Goal: Task Accomplishment & Management: Use online tool/utility

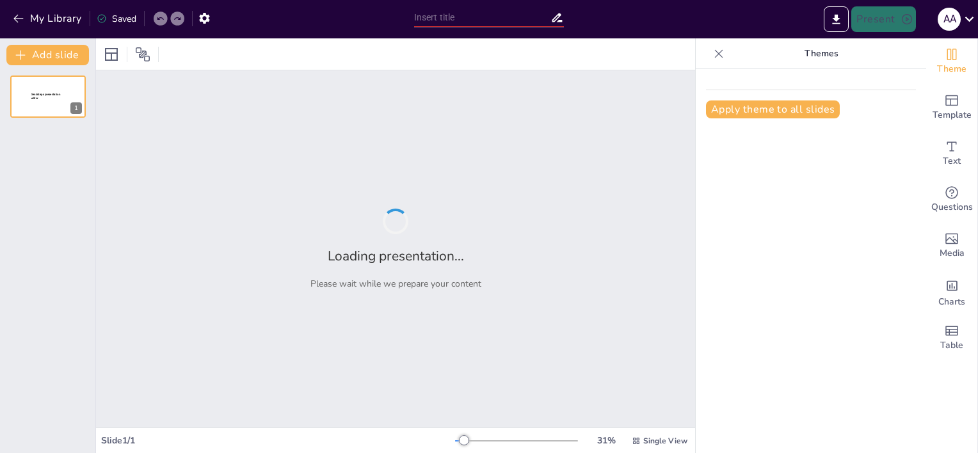
type input "Renowacja i Adaptacja Zespołu Pałacowego w Pępowie: Zachowanie Dziedzictwa Kult…"
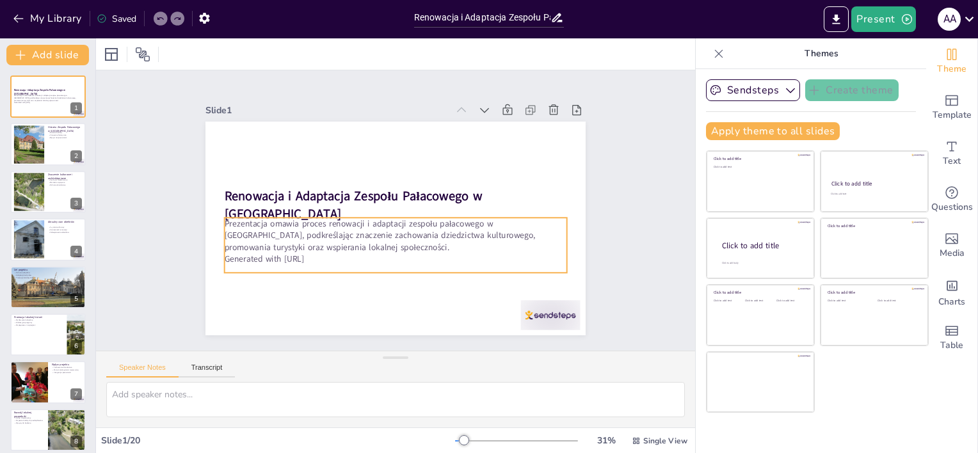
click at [294, 251] on p "Generated with [URL]" at bounding box center [363, 174] width 262 height 237
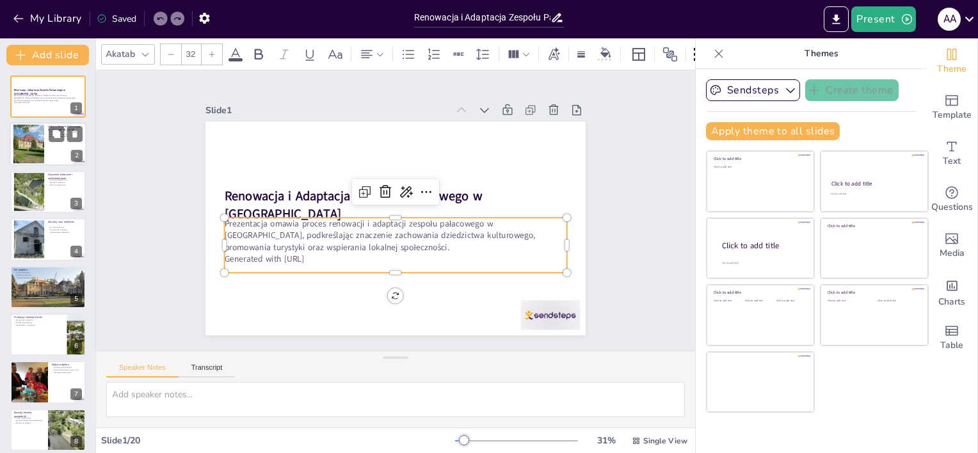
click at [38, 141] on div at bounding box center [29, 144] width 67 height 39
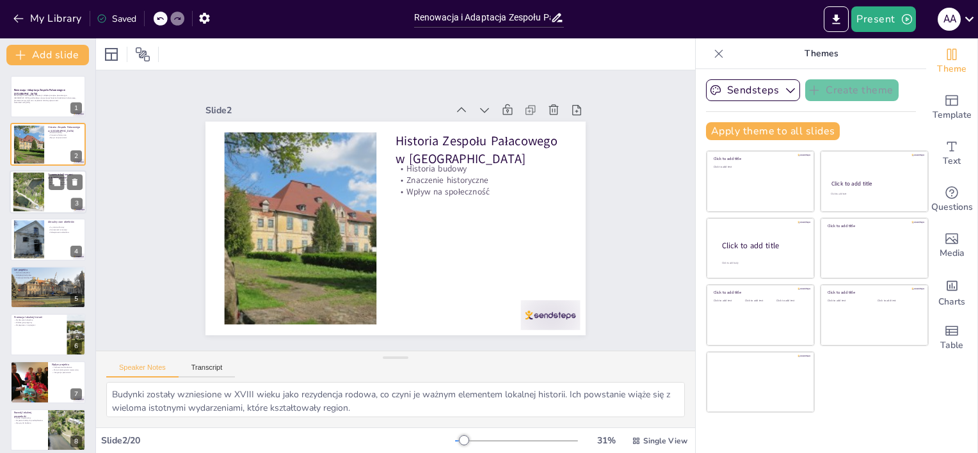
click at [35, 195] on div at bounding box center [29, 191] width 52 height 39
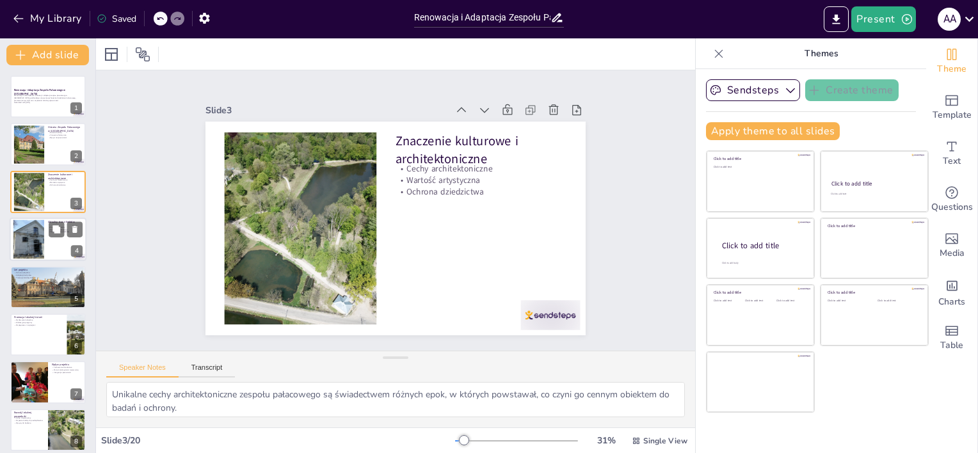
click at [31, 255] on div at bounding box center [29, 239] width 52 height 39
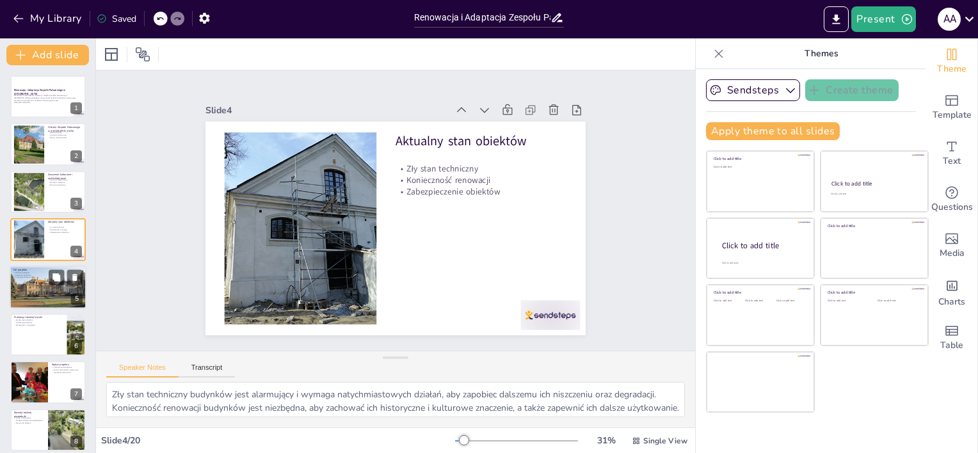
click at [38, 306] on div at bounding box center [48, 287] width 77 height 51
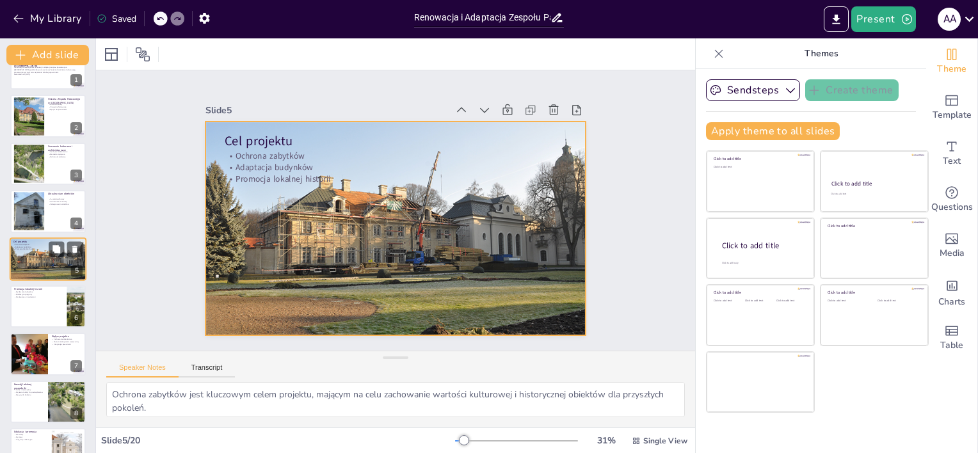
click at [35, 264] on div at bounding box center [48, 259] width 77 height 51
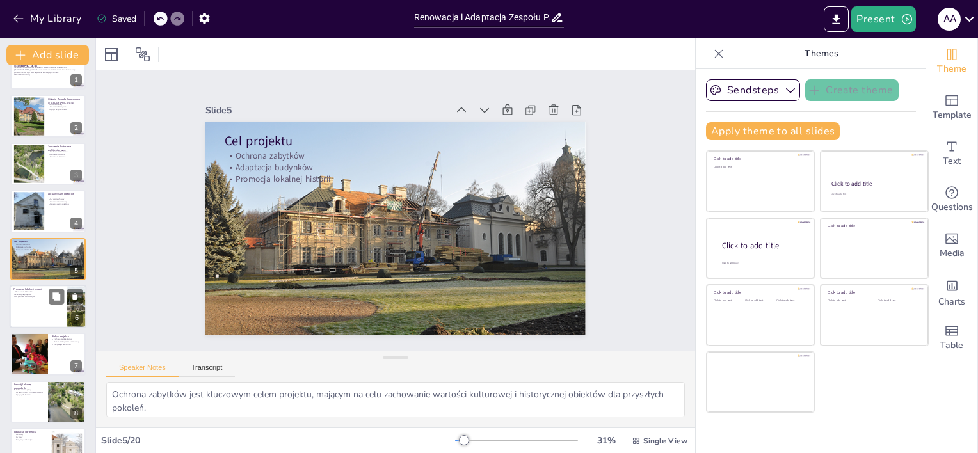
click at [34, 307] on div at bounding box center [48, 307] width 77 height 44
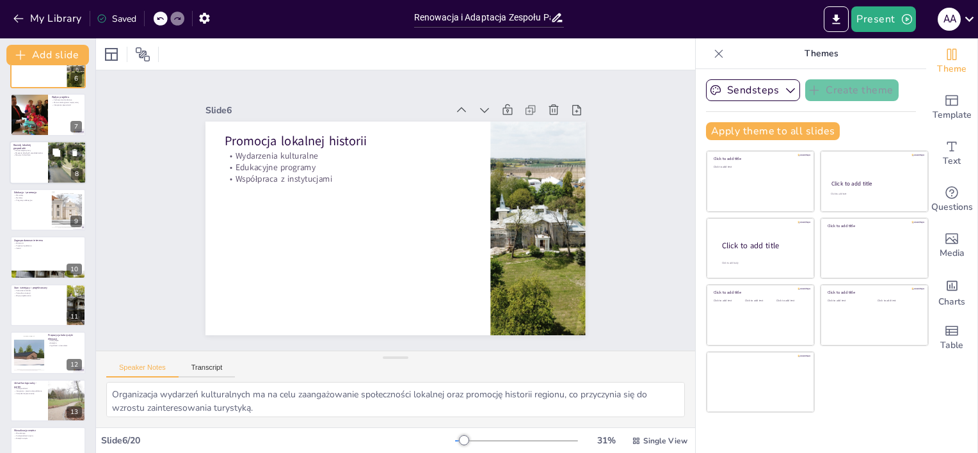
click at [38, 160] on div at bounding box center [48, 163] width 77 height 44
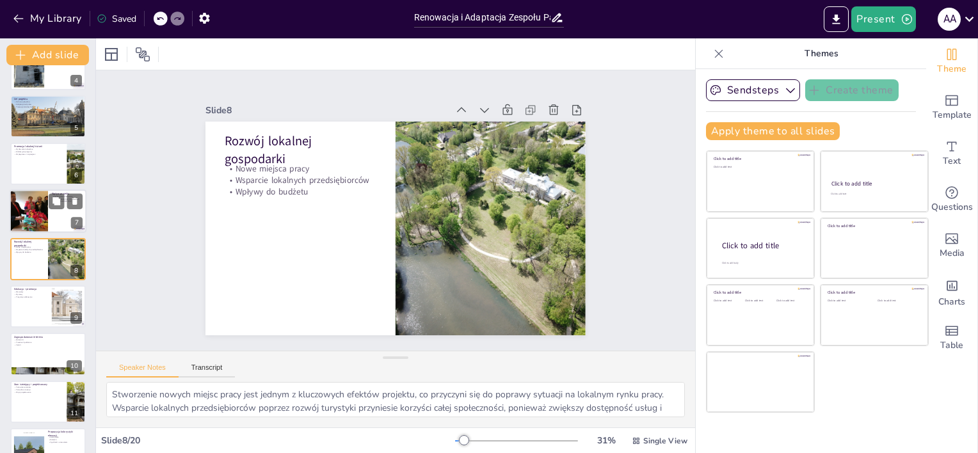
click at [32, 228] on div at bounding box center [29, 212] width 58 height 44
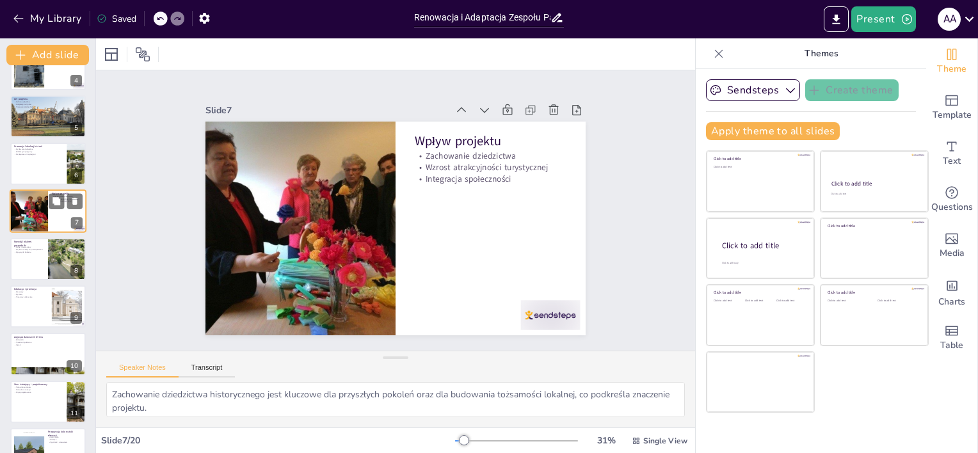
scroll to position [123, 0]
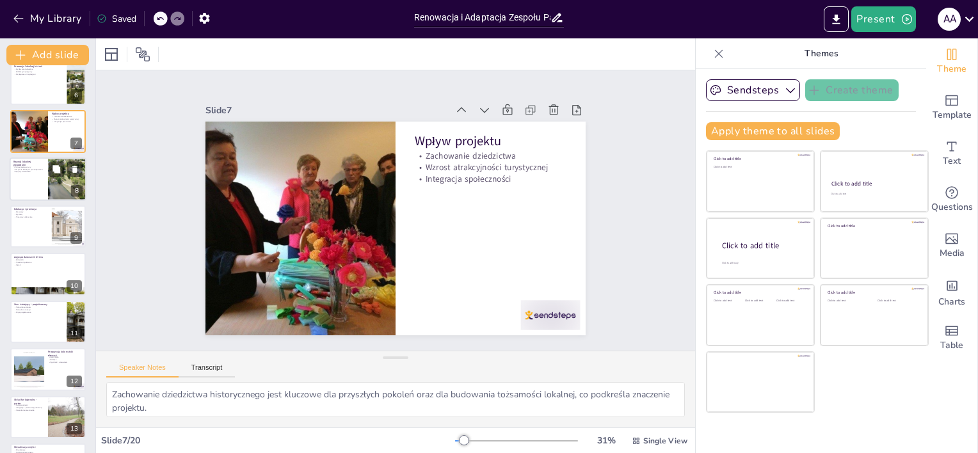
click at [31, 192] on div at bounding box center [48, 179] width 77 height 44
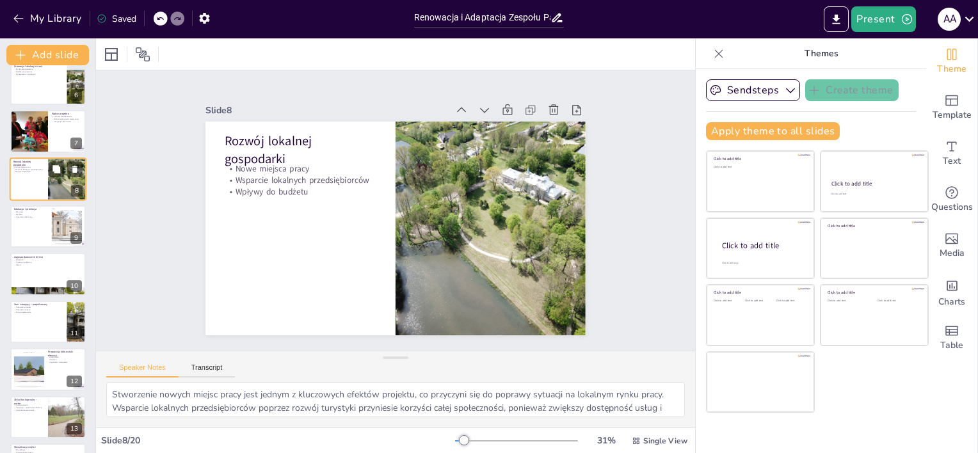
scroll to position [171, 0]
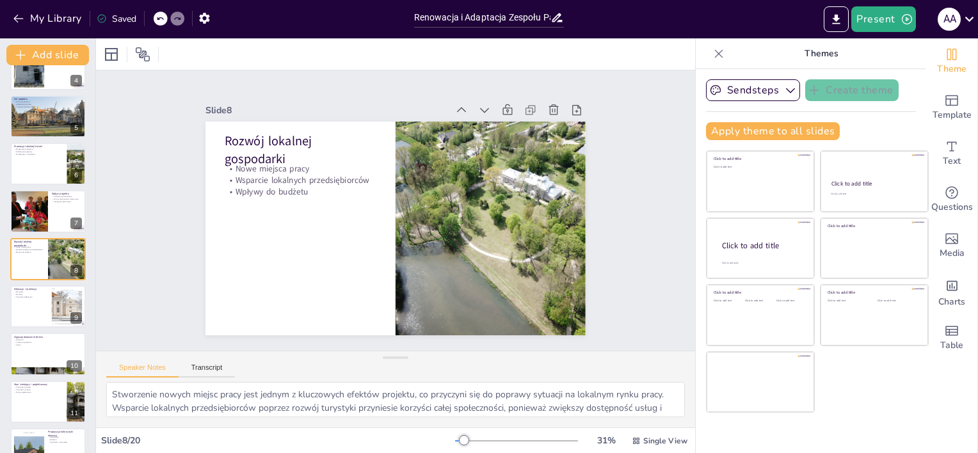
click at [31, 234] on div "Renowacja i Adaptacja Zespołu Pałacowego w Pępowie Prezentacja omawia proces re…" at bounding box center [47, 378] width 95 height 947
click at [33, 218] on div at bounding box center [29, 212] width 58 height 44
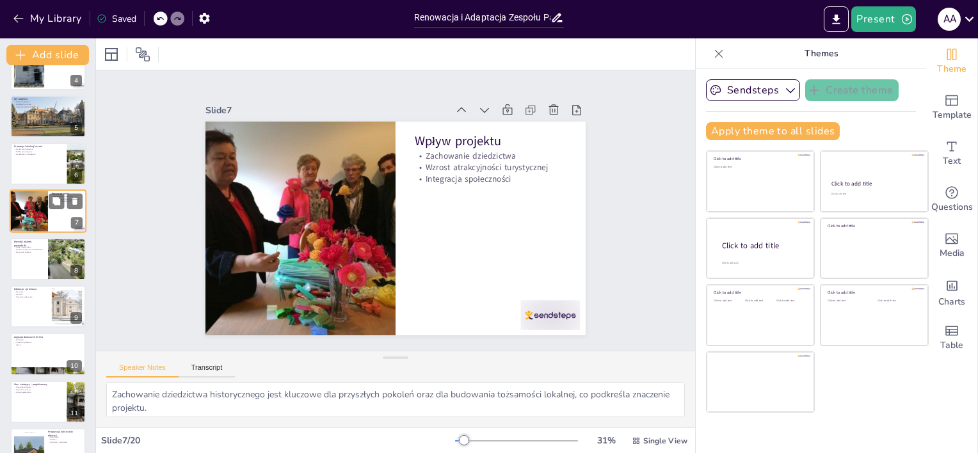
scroll to position [123, 0]
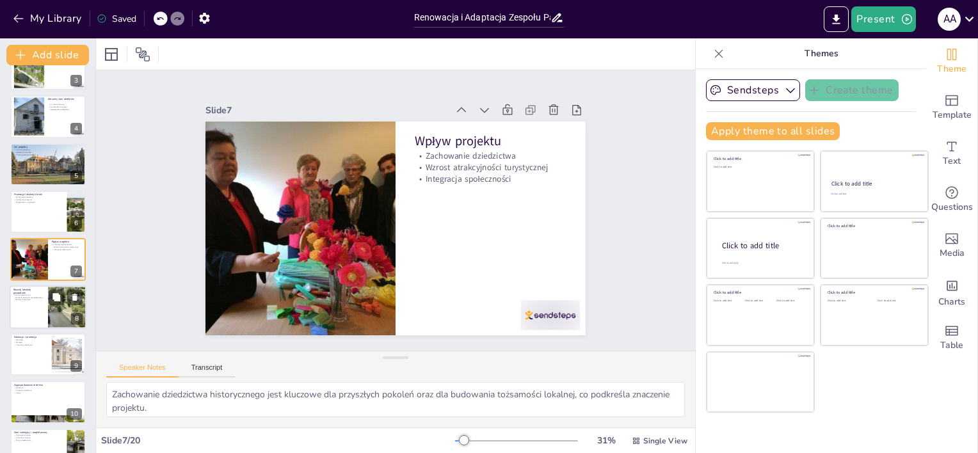
click at [26, 313] on div at bounding box center [48, 308] width 77 height 44
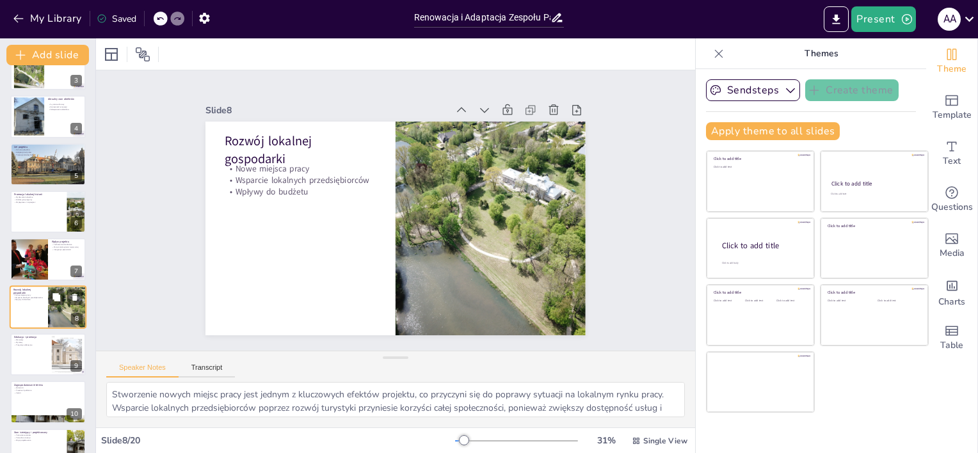
scroll to position [171, 0]
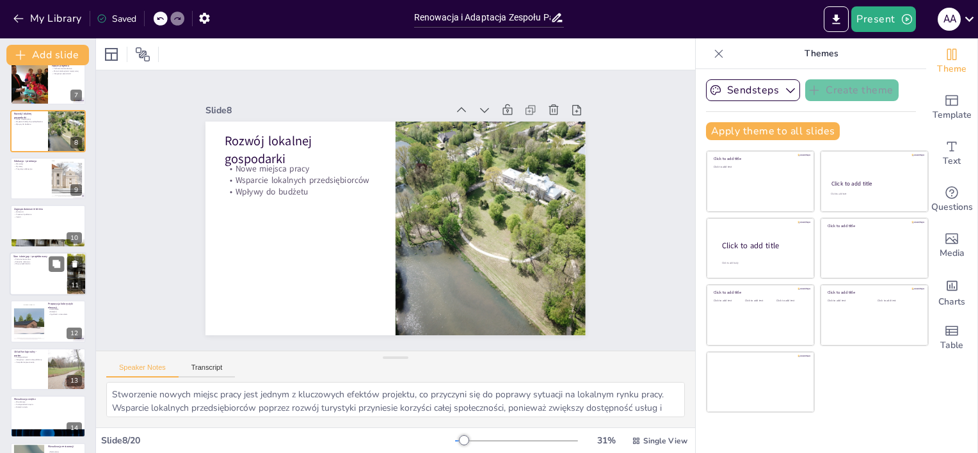
click at [26, 285] on div at bounding box center [48, 274] width 77 height 44
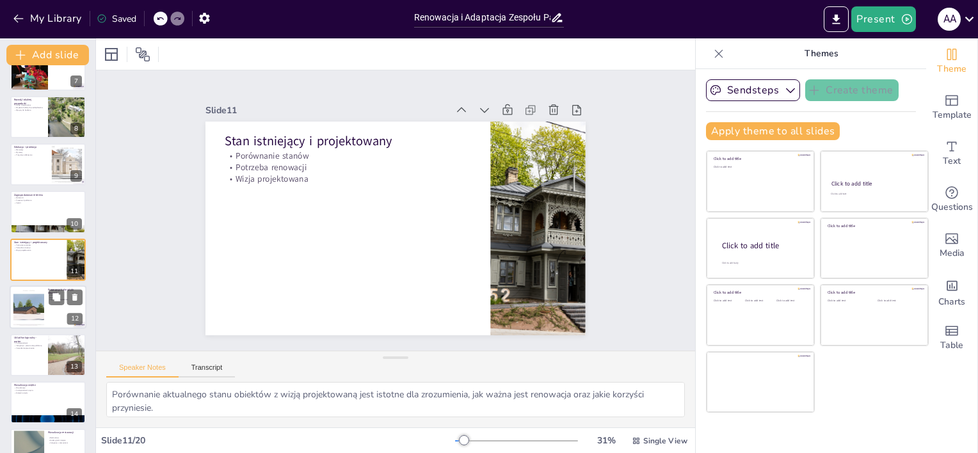
click at [24, 323] on div at bounding box center [28, 307] width 55 height 39
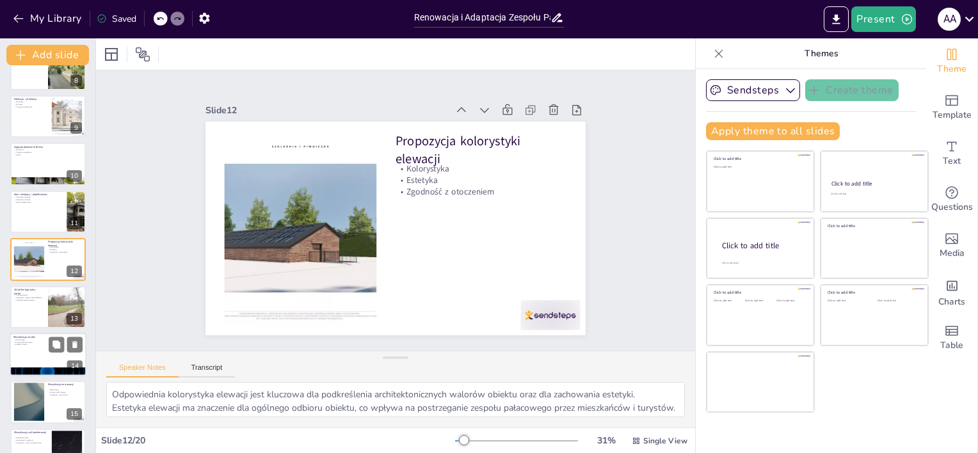
click at [25, 358] on div at bounding box center [48, 355] width 77 height 44
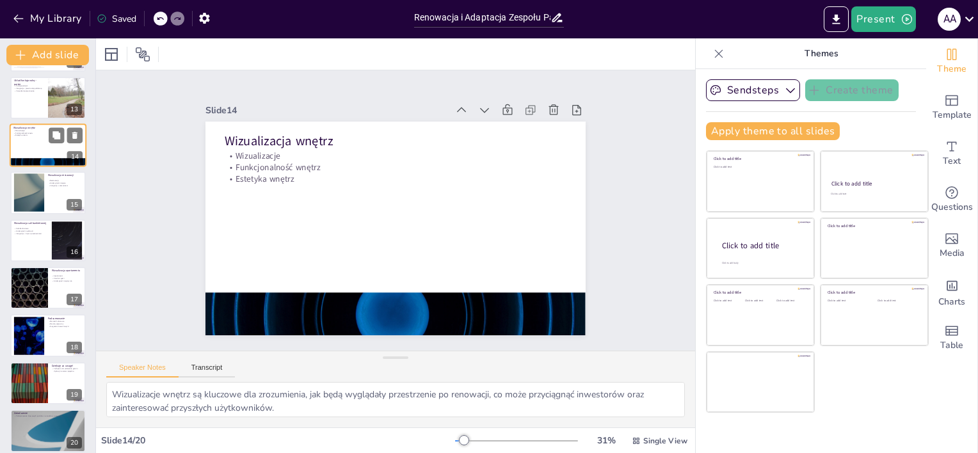
scroll to position [579, 0]
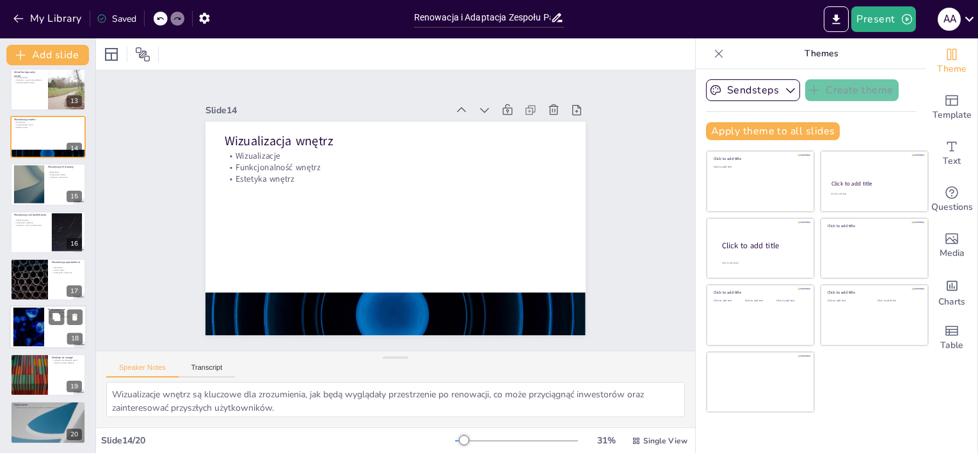
click at [38, 320] on div at bounding box center [28, 327] width 69 height 39
type textarea "Wartość kulturowa zespołu pałacowego jest kluczowa dla zachowania dziedzictwa o…"
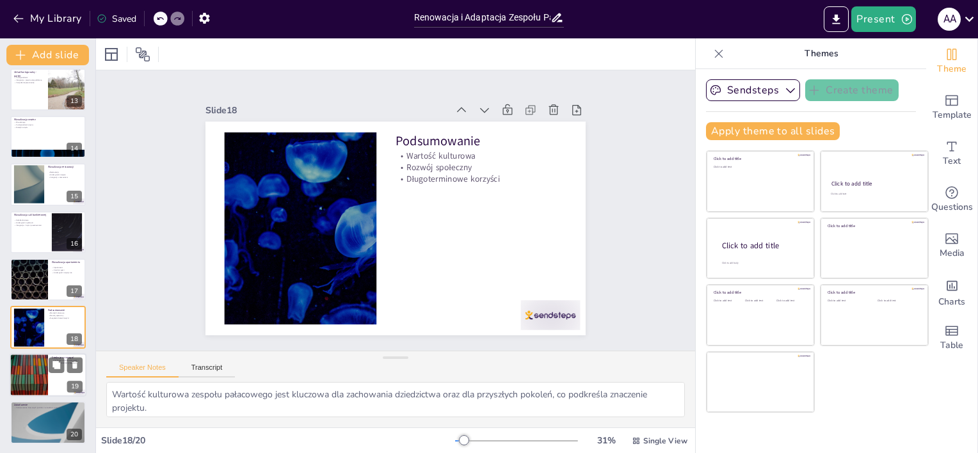
click at [34, 374] on div at bounding box center [28, 375] width 77 height 44
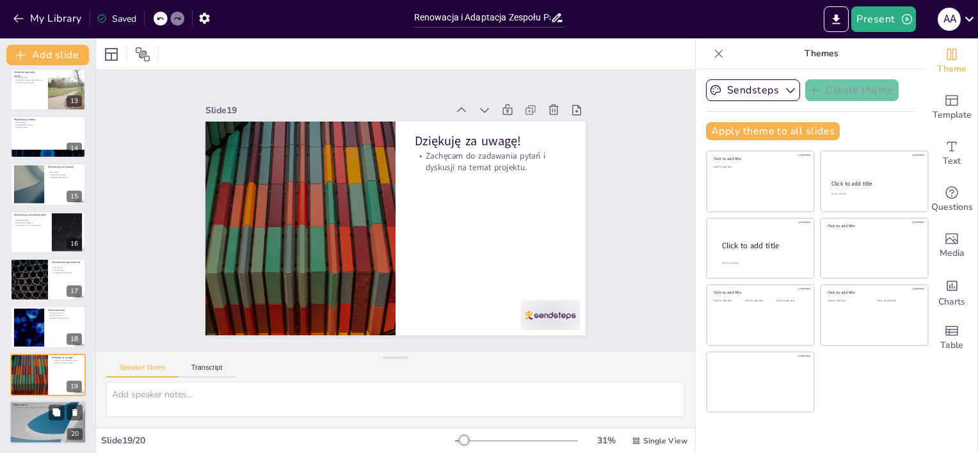
click at [35, 419] on div at bounding box center [48, 423] width 77 height 44
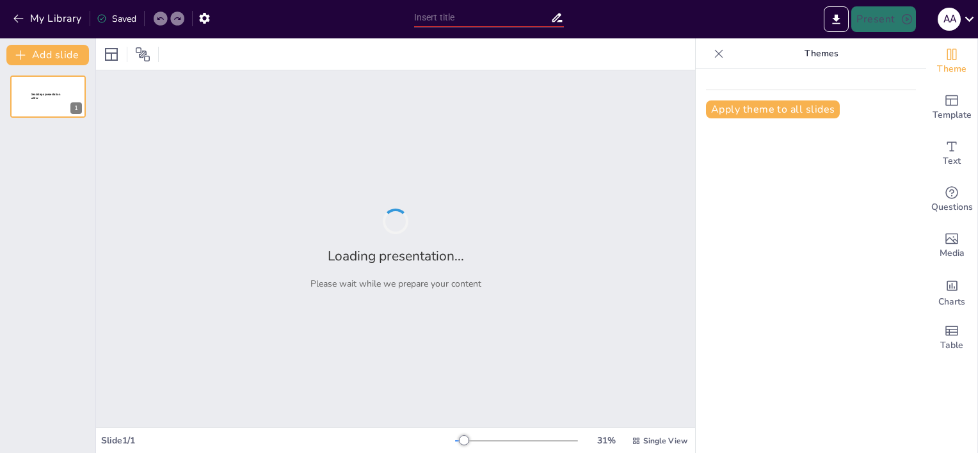
type input "Zachowanie Dziedzictwa Kulturowego: Renowacja i Adaptacja Pałacu w [GEOGRAPHIC_…"
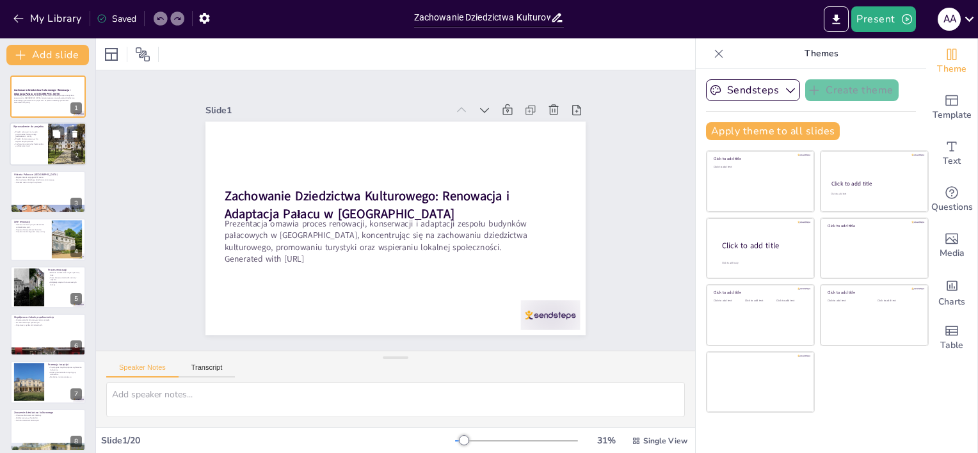
click at [13, 143] on p "Zachowanie oryginalnych elementów architektonicznych." at bounding box center [28, 145] width 31 height 4
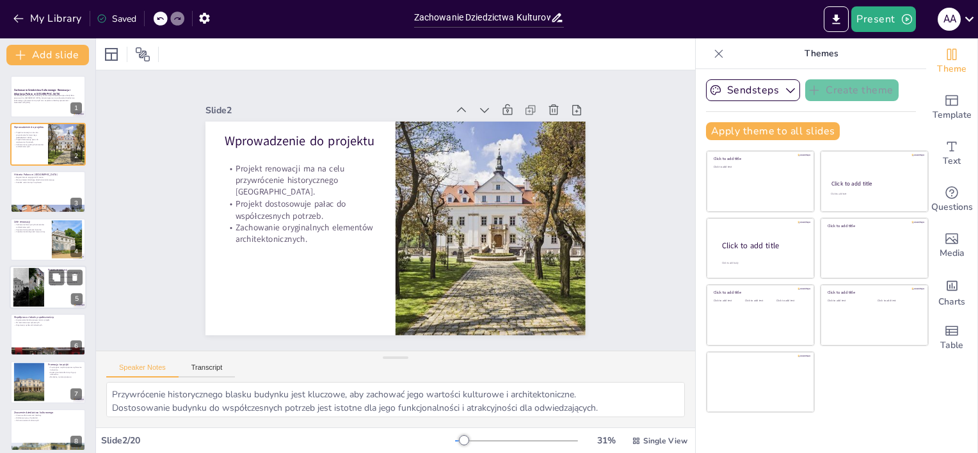
click at [40, 289] on div at bounding box center [29, 287] width 52 height 39
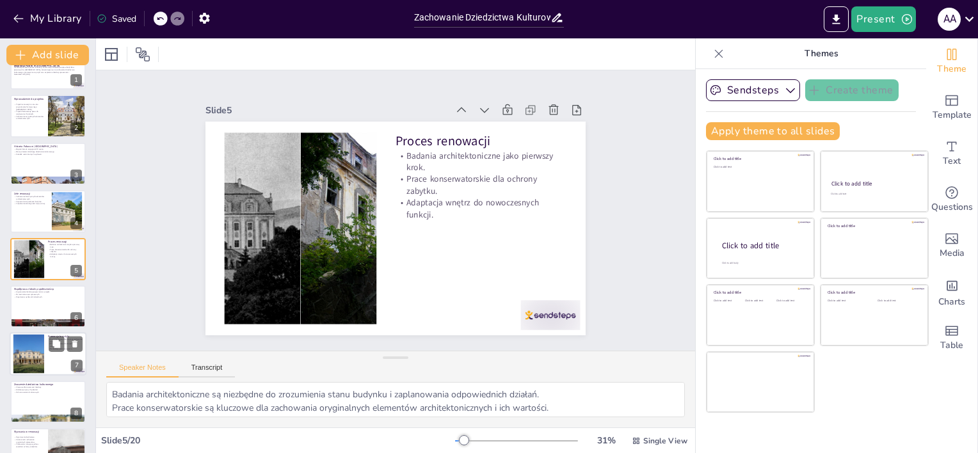
click at [35, 343] on div at bounding box center [28, 354] width 69 height 39
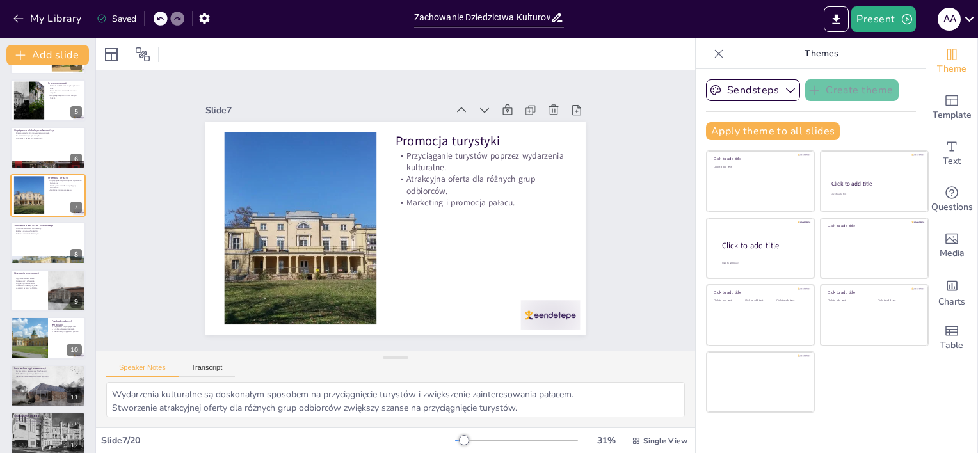
scroll to position [251, 0]
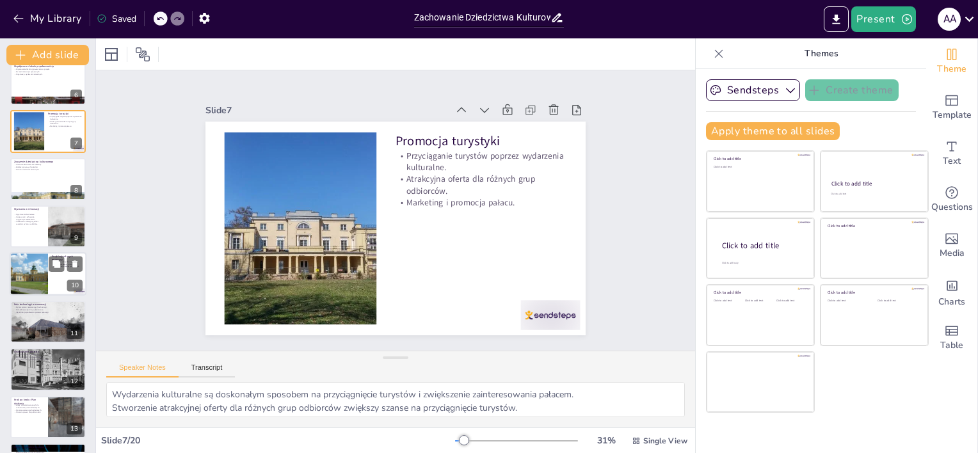
click at [31, 271] on div at bounding box center [28, 275] width 77 height 44
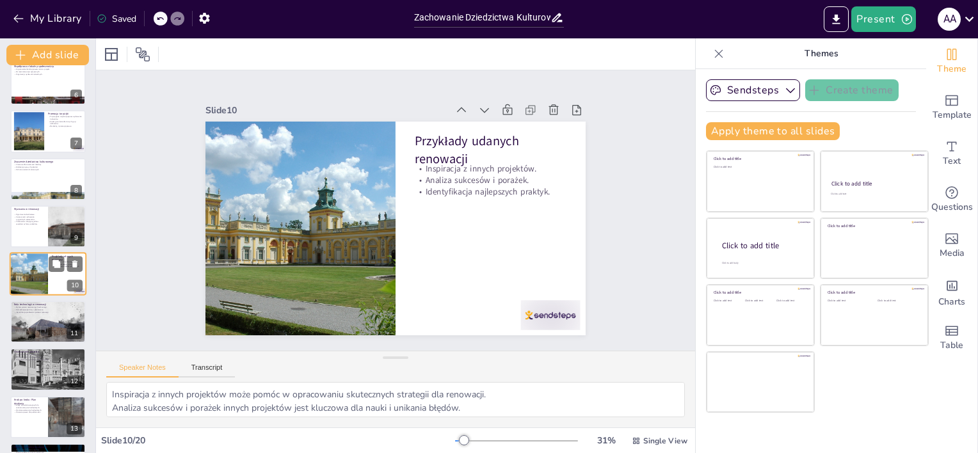
scroll to position [266, 0]
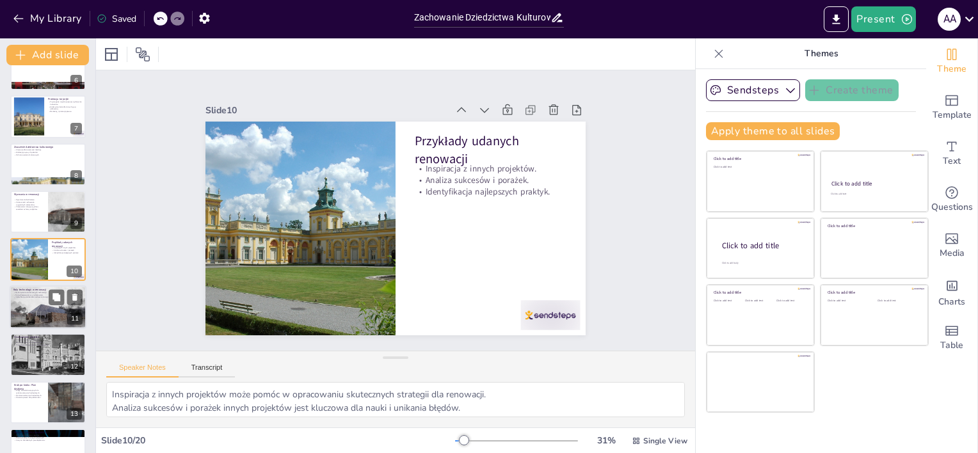
click at [30, 309] on div at bounding box center [48, 307] width 77 height 44
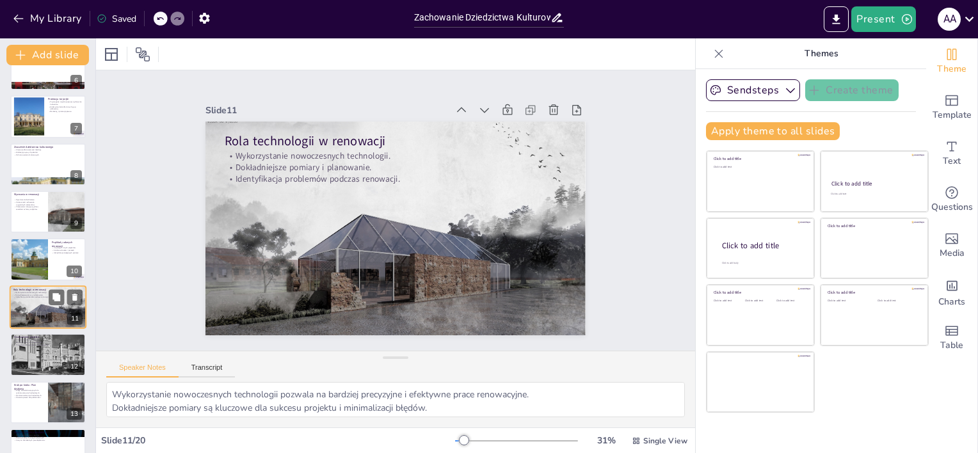
scroll to position [313, 0]
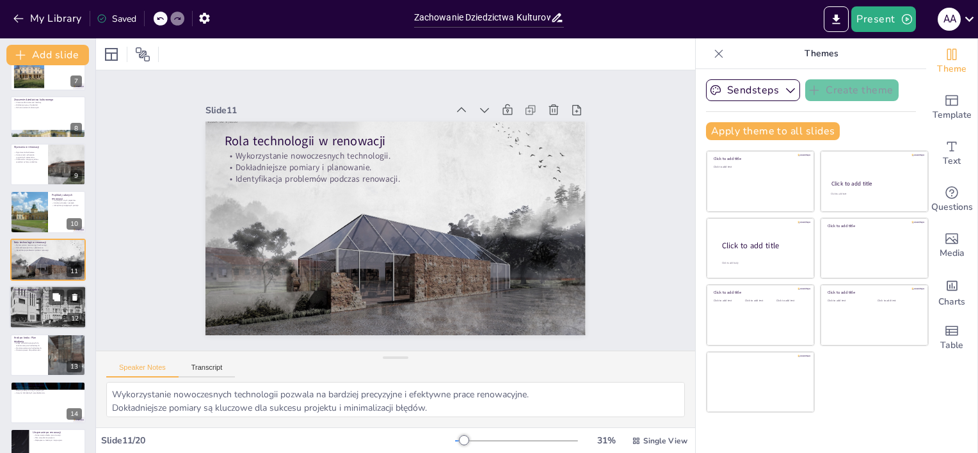
click at [54, 312] on div at bounding box center [48, 307] width 77 height 61
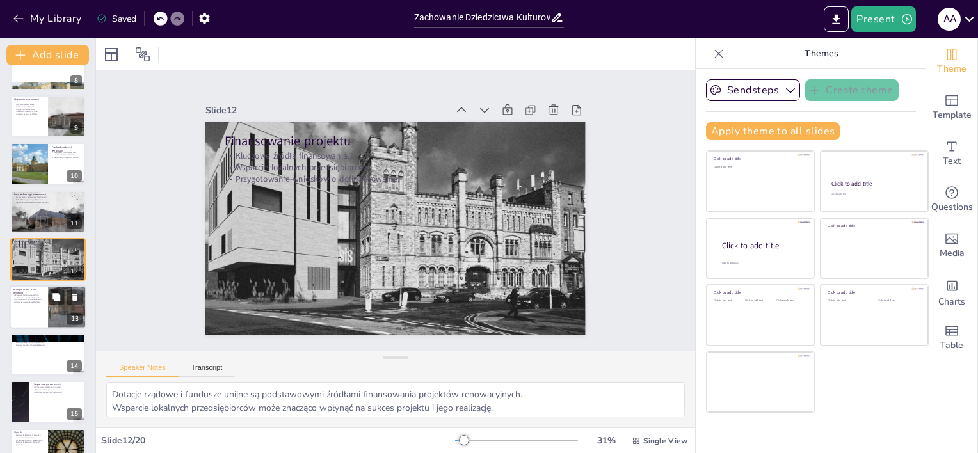
scroll to position [489, 0]
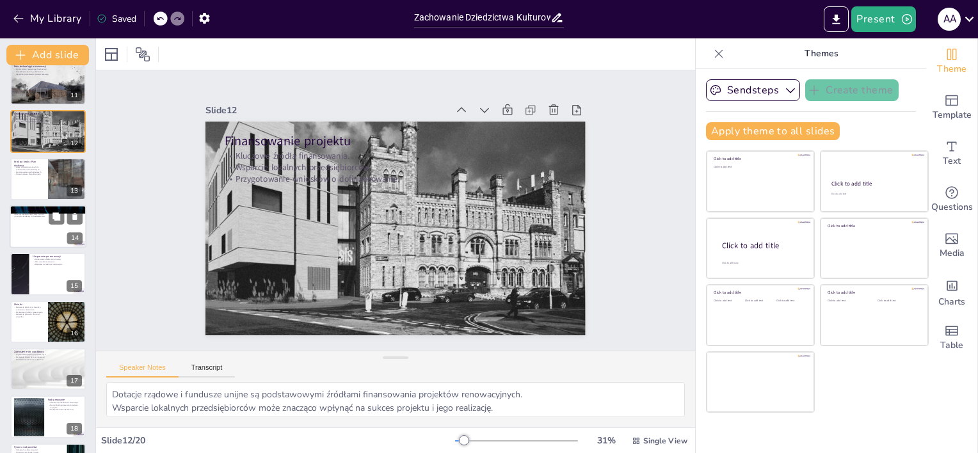
click at [44, 229] on div at bounding box center [48, 227] width 77 height 44
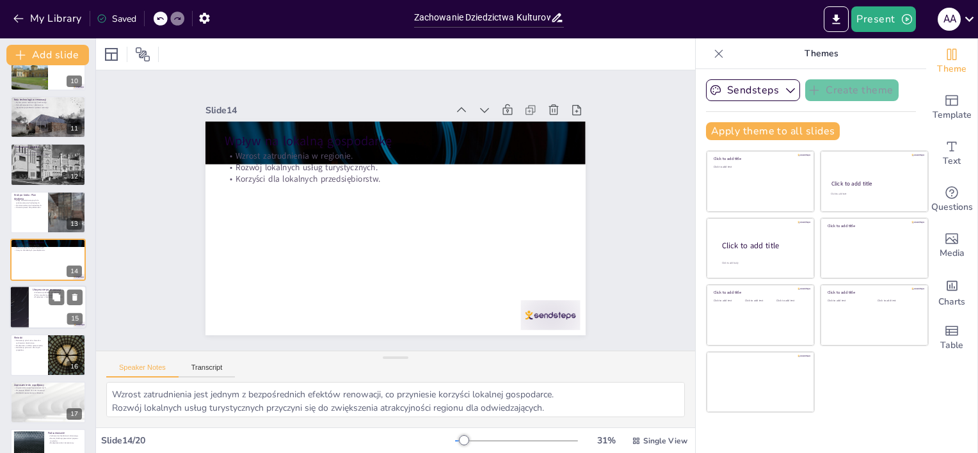
click at [21, 295] on div at bounding box center [19, 308] width 77 height 44
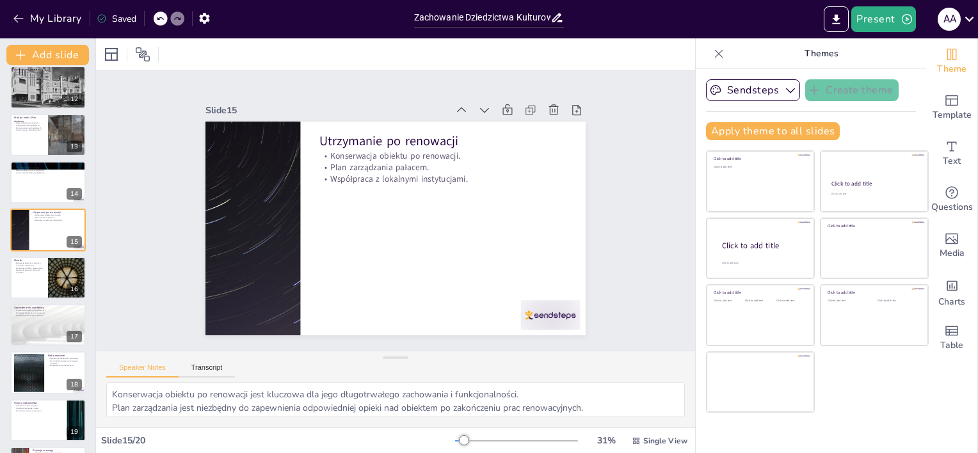
scroll to position [568, 0]
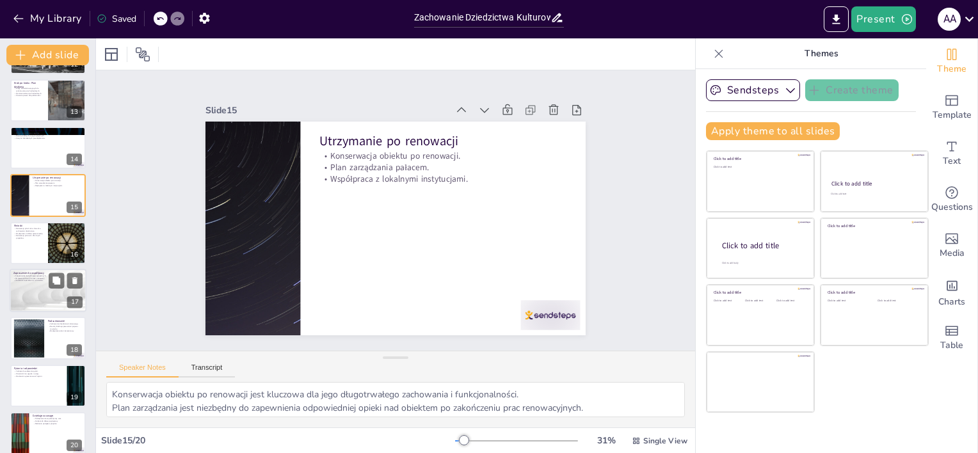
click at [31, 297] on div at bounding box center [48, 291] width 77 height 44
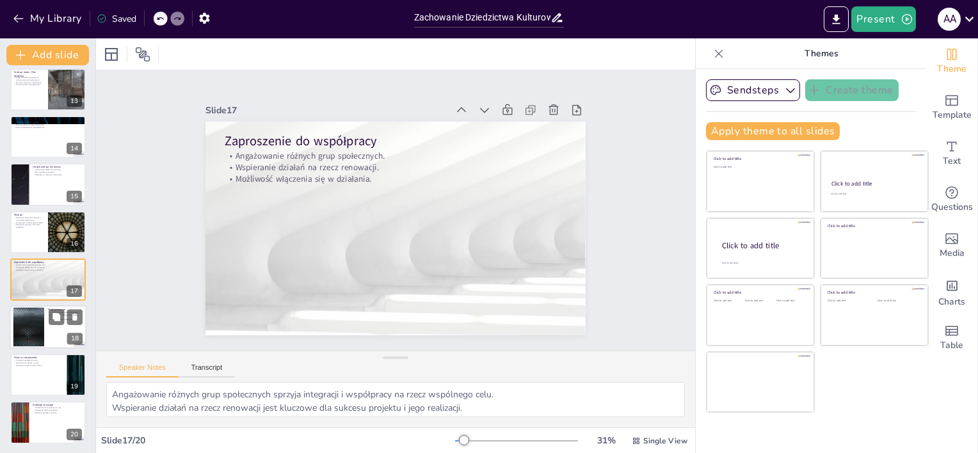
click at [33, 325] on div at bounding box center [28, 327] width 69 height 39
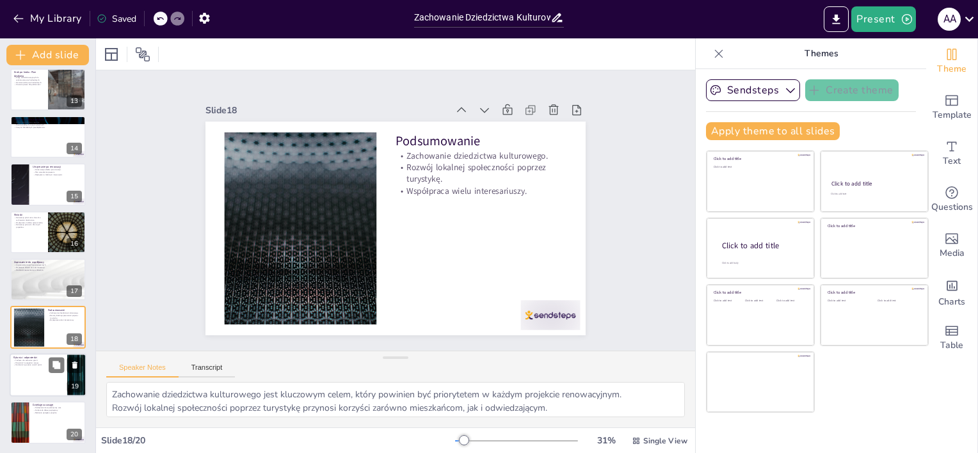
click at [33, 363] on div "Zachęta do zadawania pytań. Otwartość na sugestie i uwagi. Możliwość wyrażenia …" at bounding box center [38, 362] width 50 height 7
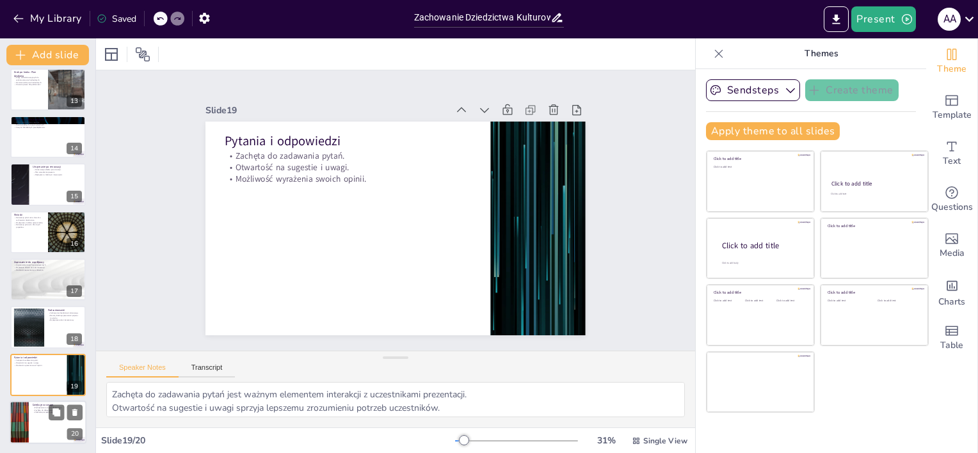
click at [19, 418] on div at bounding box center [19, 423] width 77 height 44
type textarea "Podziękowania za poświęcony czas są ważnym elementem zakończenia prezentacji, k…"
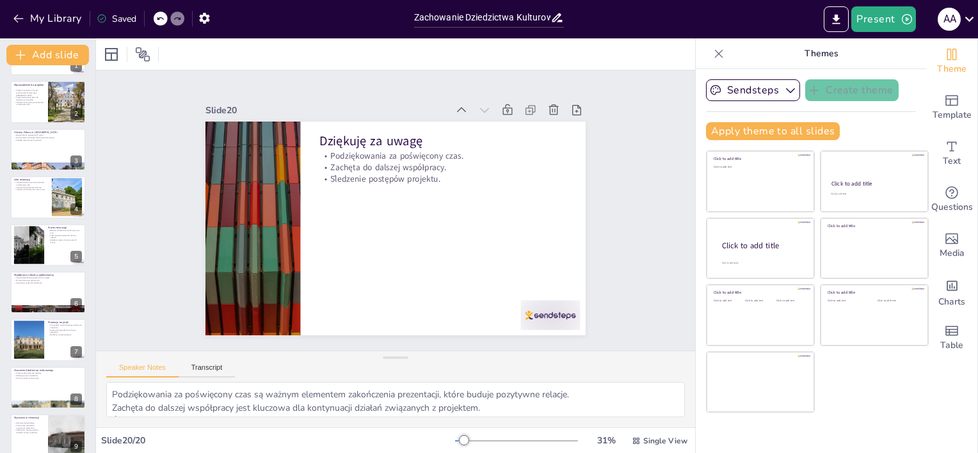
scroll to position [0, 0]
